Goal: Check status

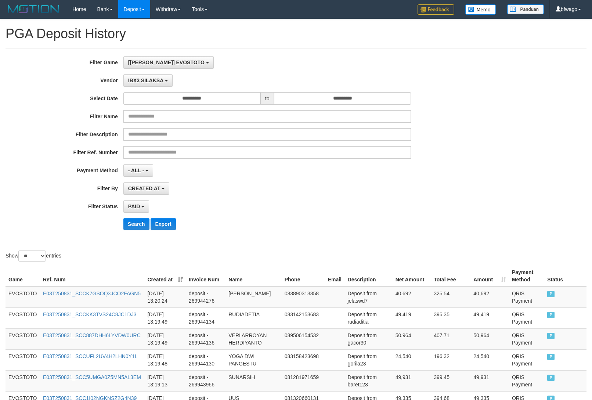
select select "**********"
select select "*"
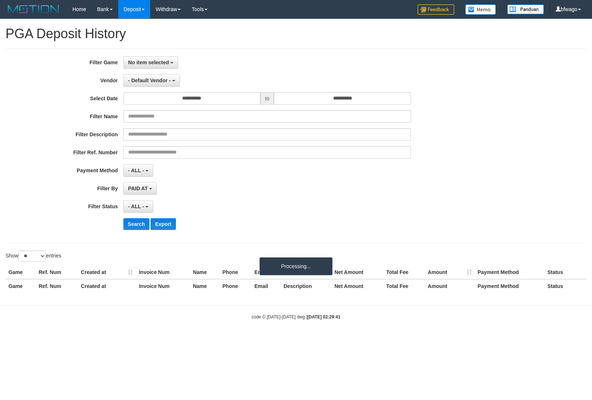
select select
select select "**"
